Goal: Task Accomplishment & Management: Use online tool/utility

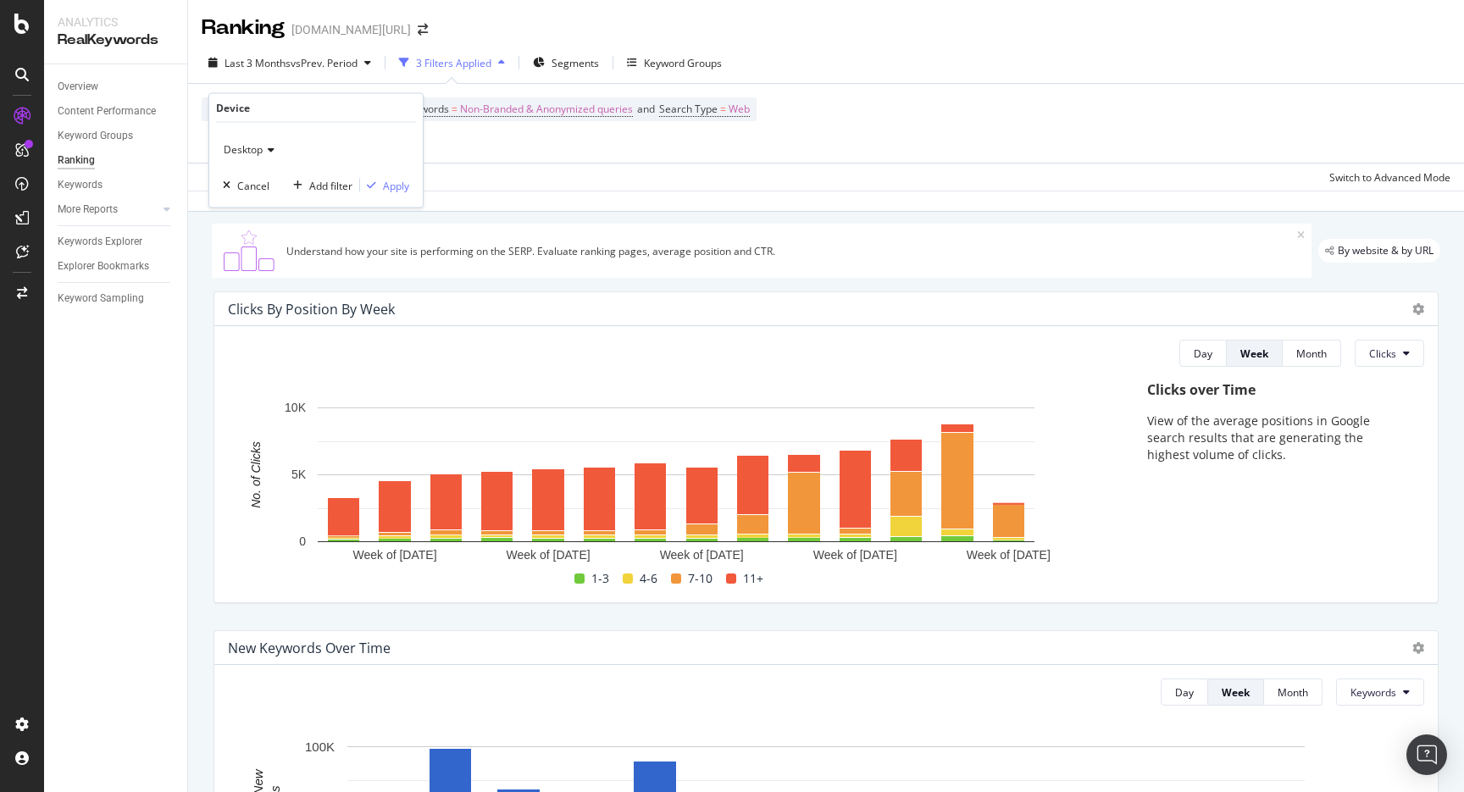
click at [260, 160] on div "Desktop" at bounding box center [316, 149] width 186 height 27
click at [265, 224] on div "Mobile" at bounding box center [317, 229] width 181 height 22
click at [396, 187] on div "Apply" at bounding box center [396, 185] width 26 height 14
